Goal: Information Seeking & Learning: Learn about a topic

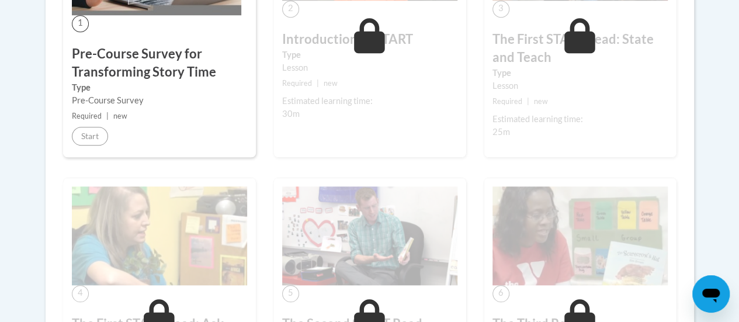
scroll to position [463, 0]
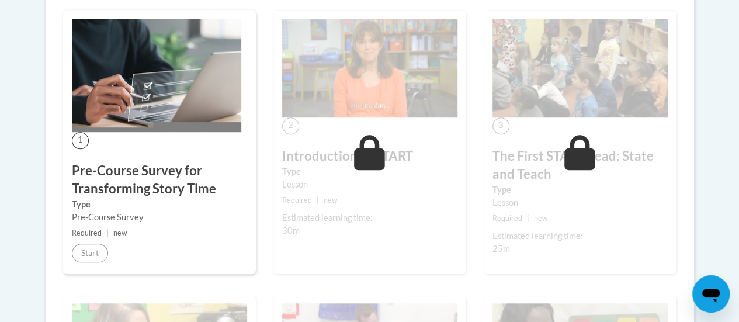
scroll to position [344, 0]
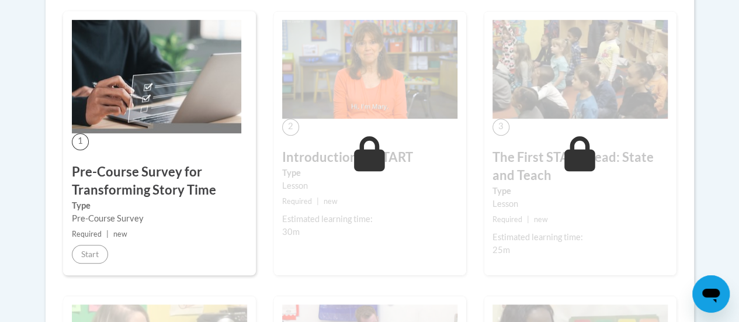
click at [224, 215] on div "Pre-Course Survey" at bounding box center [159, 218] width 175 height 13
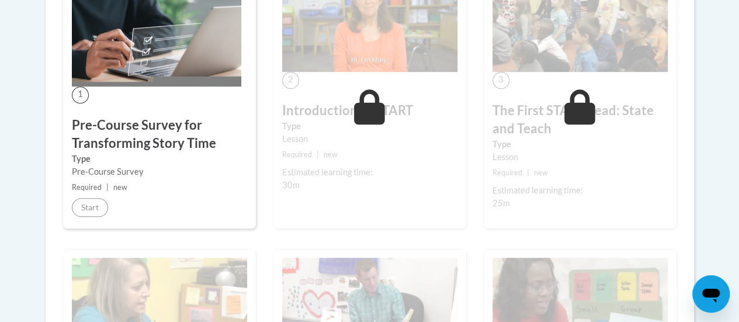
scroll to position [389, 0]
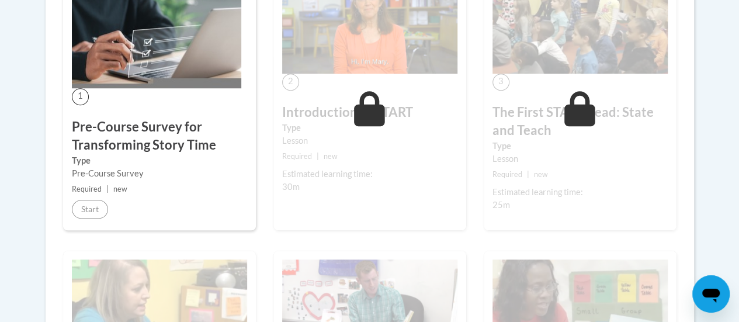
click at [116, 100] on div "1 Pre-Course Survey for Transforming Story Time Type Pre-Course Survey Required…" at bounding box center [159, 98] width 193 height 264
click at [119, 154] on label "Type" at bounding box center [159, 160] width 175 height 13
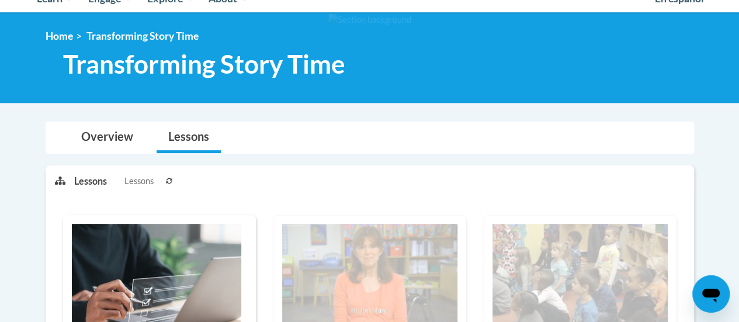
scroll to position [138, 0]
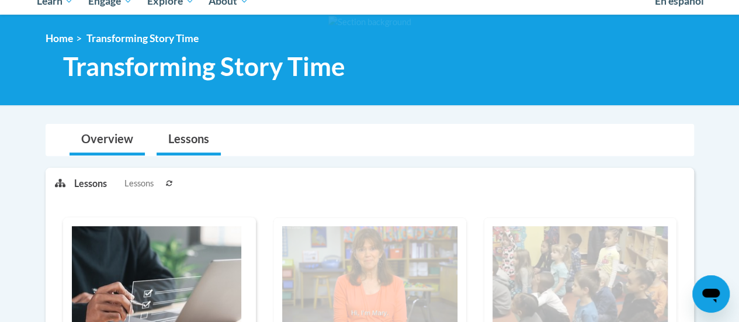
click at [126, 138] on link "Overview" at bounding box center [107, 139] width 75 height 31
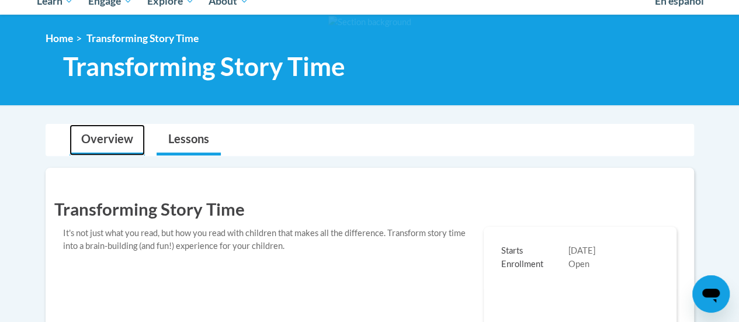
click at [182, 147] on link "Lessons" at bounding box center [189, 139] width 64 height 31
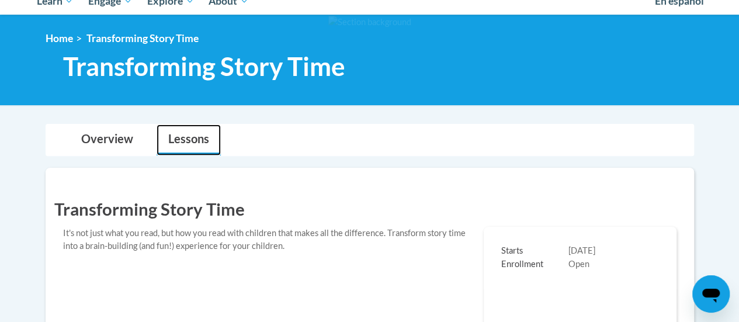
click at [201, 140] on link "Lessons" at bounding box center [189, 139] width 64 height 31
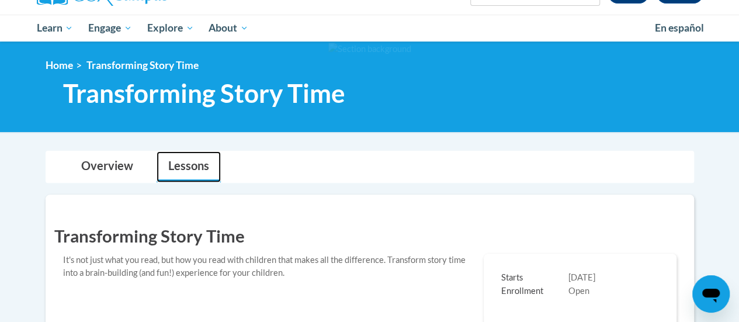
scroll to position [0, 0]
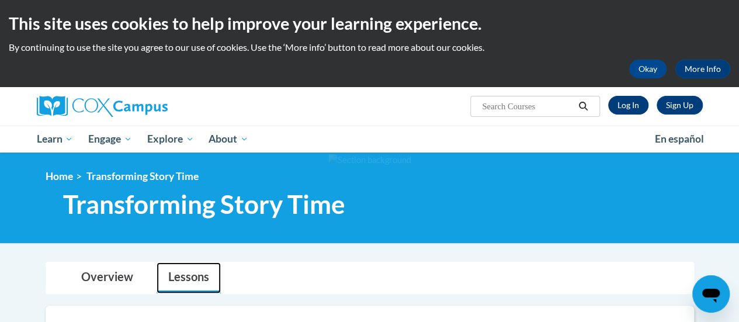
click at [631, 106] on link "Log In" at bounding box center [628, 105] width 40 height 19
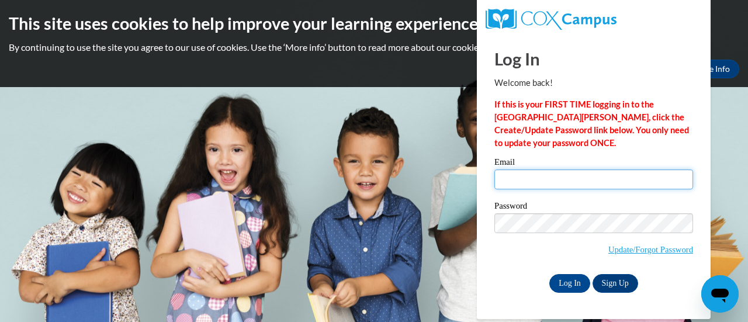
type input "johnnie.reed@ymcaatlanta.org"
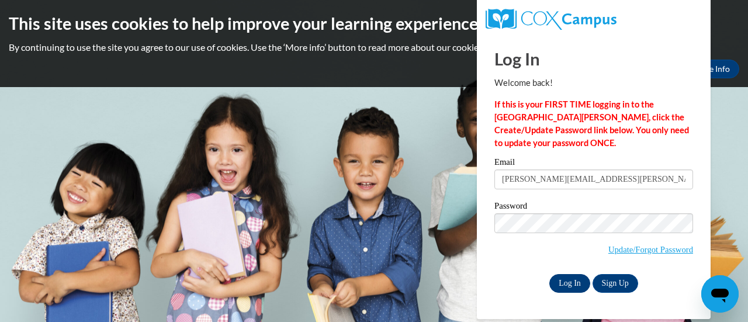
click at [573, 274] on input "Log In" at bounding box center [569, 283] width 41 height 19
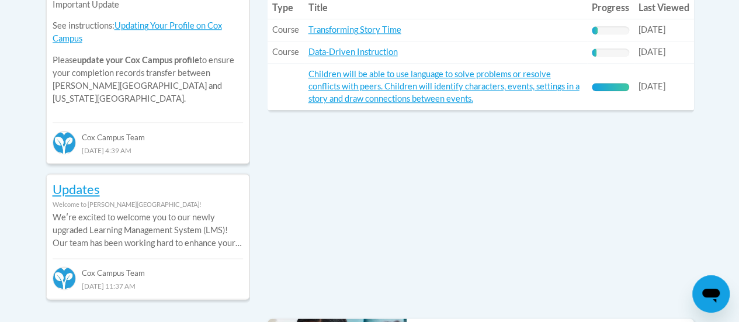
scroll to position [606, 0]
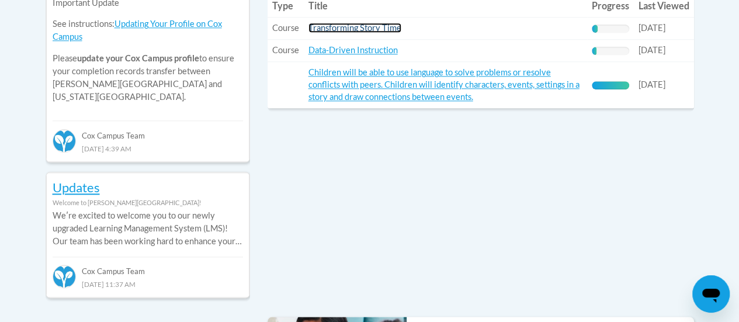
click at [382, 28] on link "Transforming Story Time" at bounding box center [354, 28] width 93 height 10
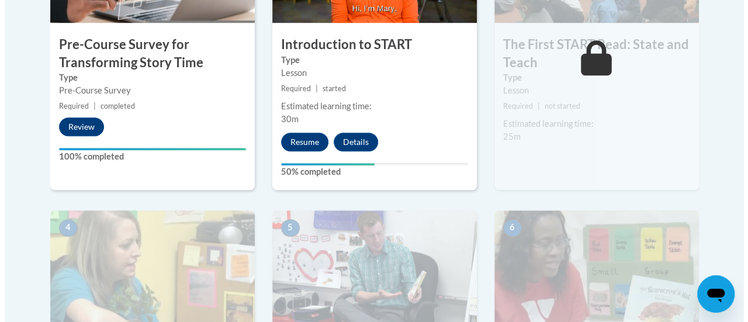
scroll to position [490, 0]
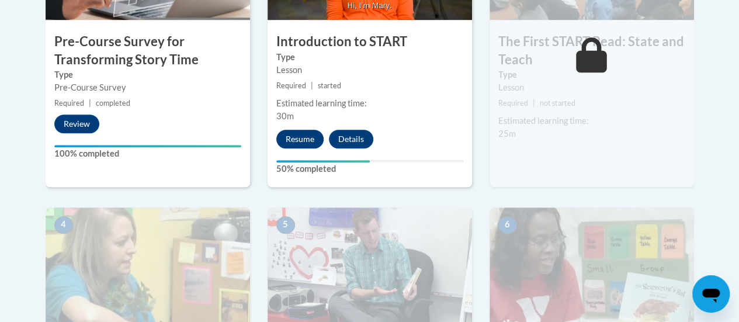
click at [308, 139] on button "Resume" at bounding box center [299, 139] width 47 height 19
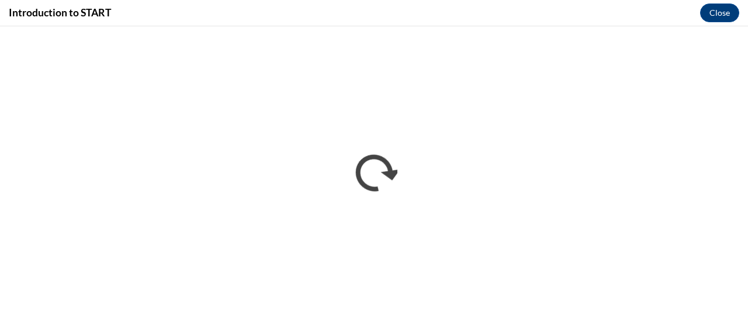
scroll to position [0, 0]
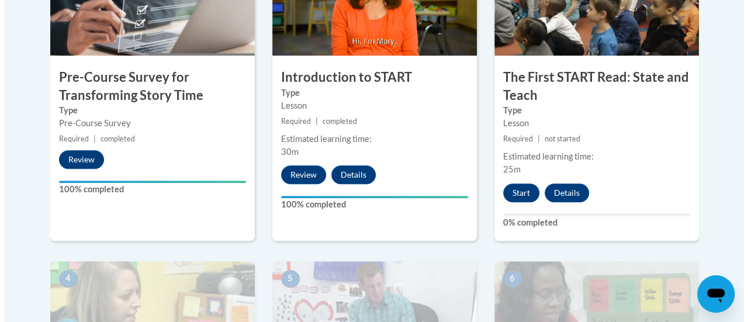
scroll to position [456, 0]
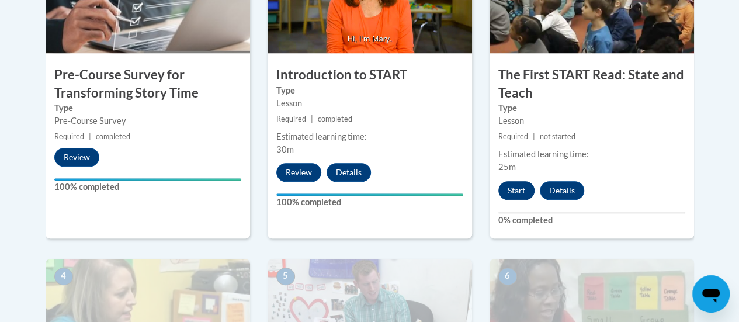
click at [515, 195] on button "Start" at bounding box center [516, 190] width 36 height 19
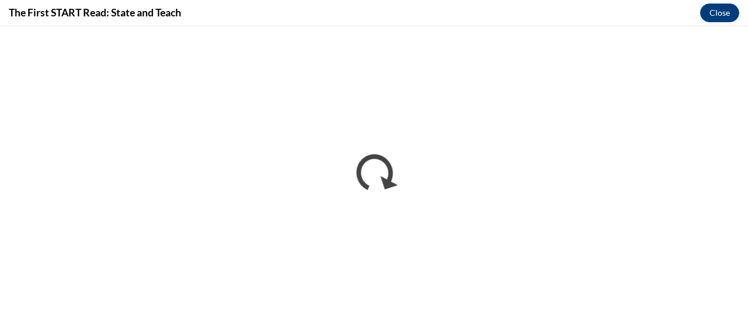
scroll to position [0, 0]
